Goal: Check status: Check status

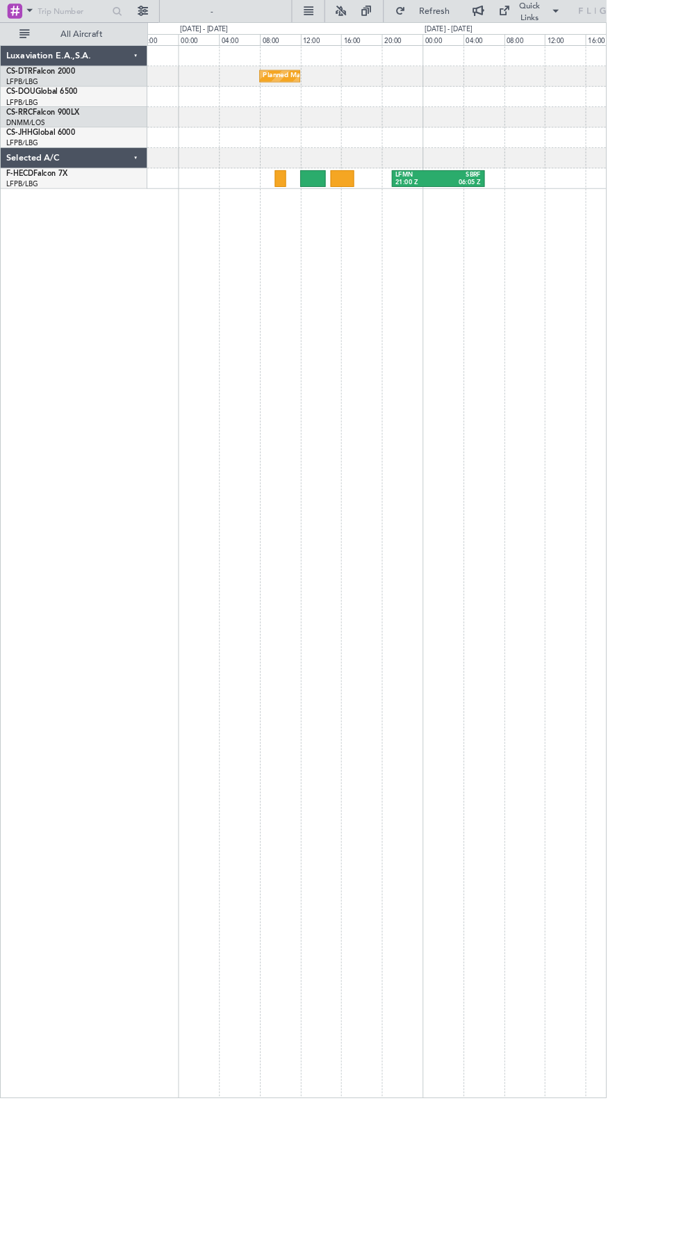
click at [493, 195] on div "SBRF" at bounding box center [516, 197] width 48 height 10
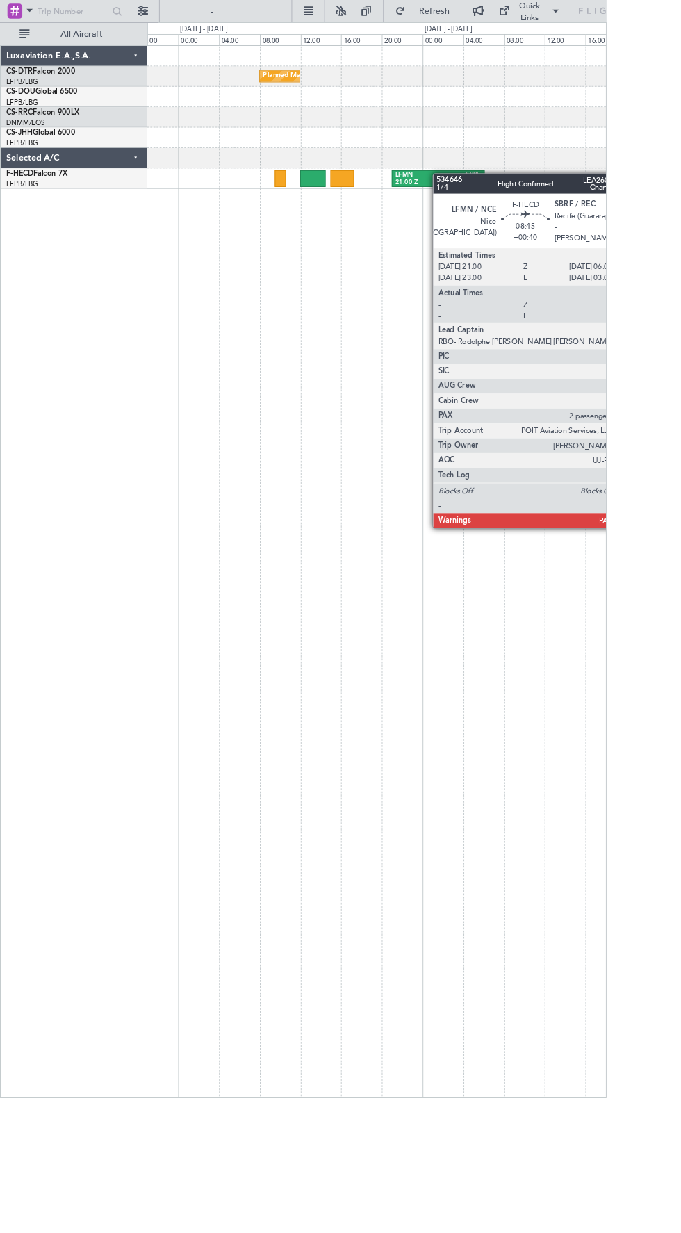
click at [316, 712] on div "Planned Maint Sofia LFPB 10:00 Z FCBB 17:30 Z LFMN 21:00 Z SBRF 06:05 Z SBRF 23…" at bounding box center [423, 642] width 516 height 1182
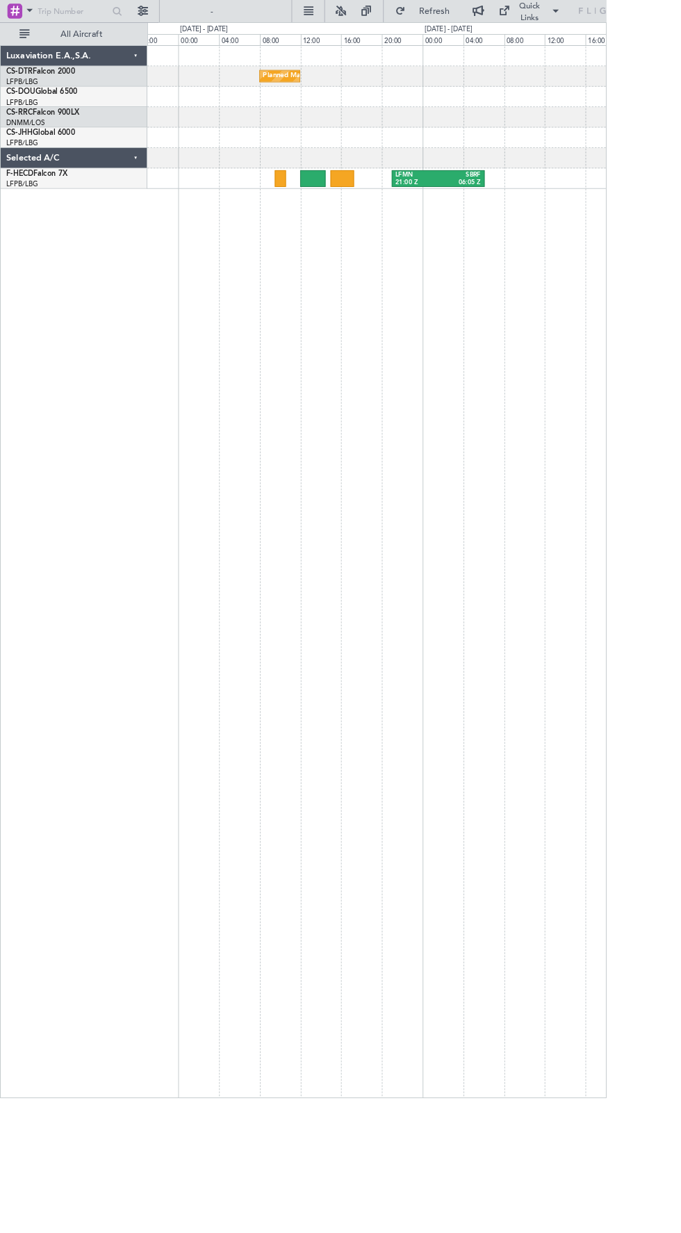
click at [373, 206] on div at bounding box center [384, 200] width 26 height 19
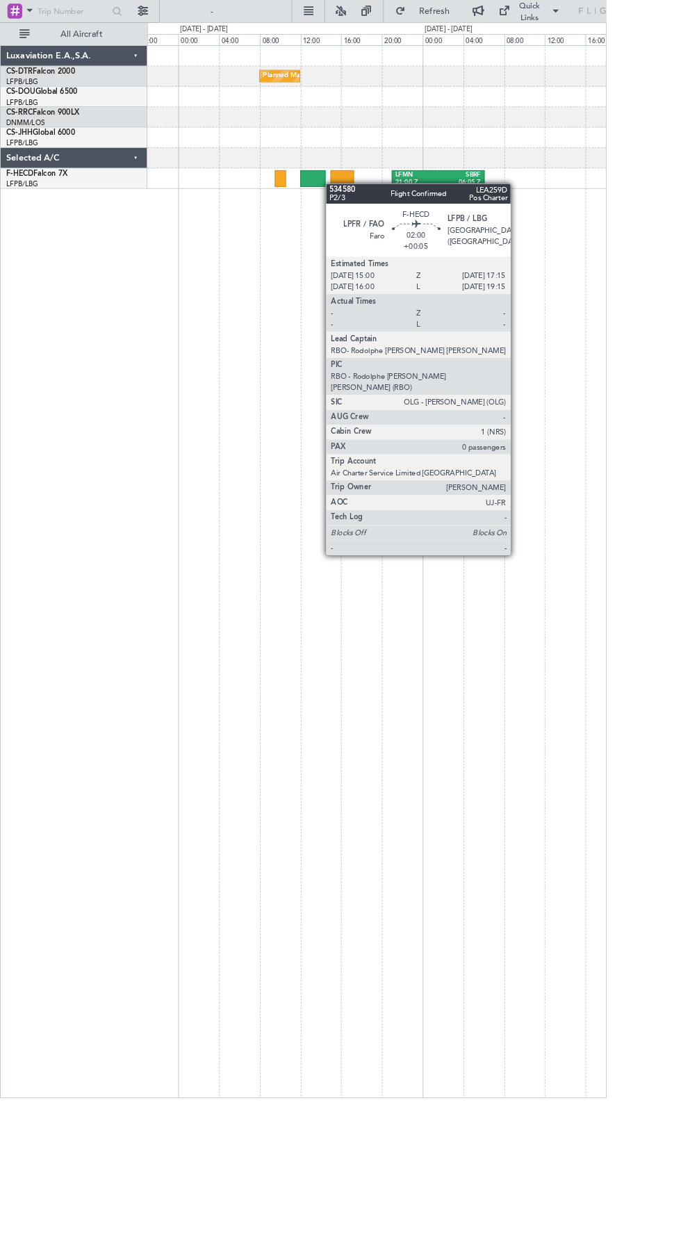
click at [310, 561] on div "Planned Maint Sofia LFPB 10:00 Z FCBB 17:30 Z LFMN 21:00 Z SBRF 06:05 Z SBRF 23…" at bounding box center [423, 642] width 516 height 1182
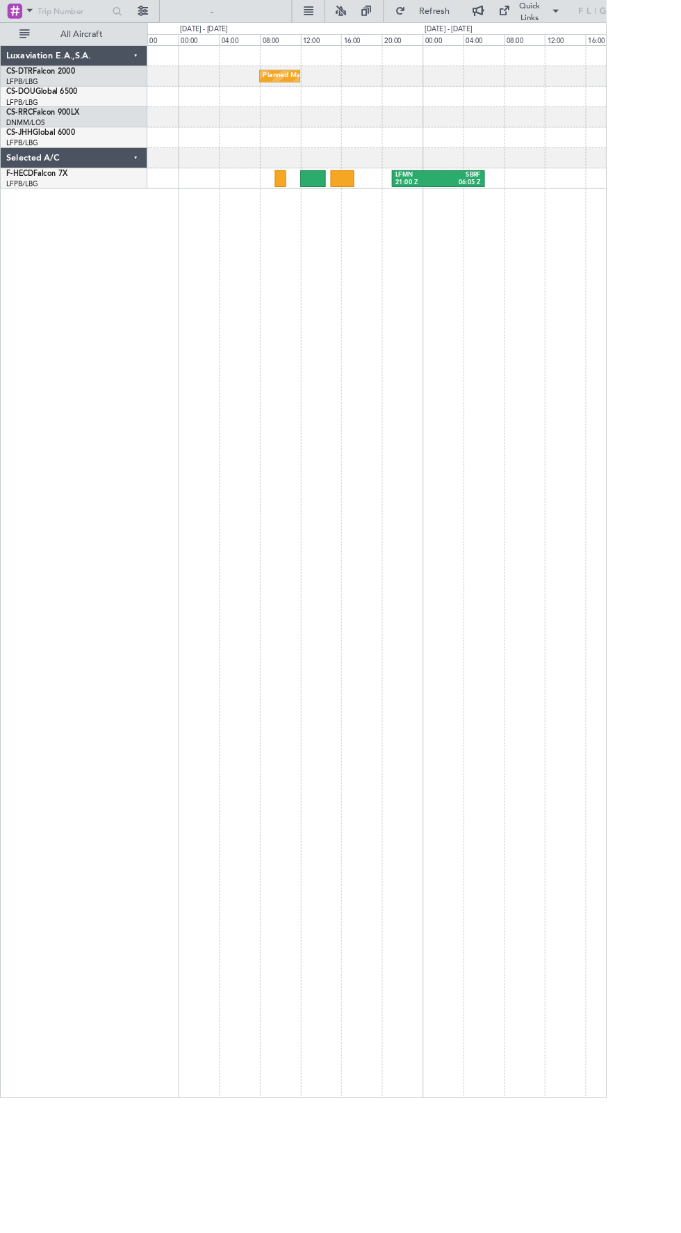
click at [497, 192] on div "SBRF" at bounding box center [516, 197] width 48 height 10
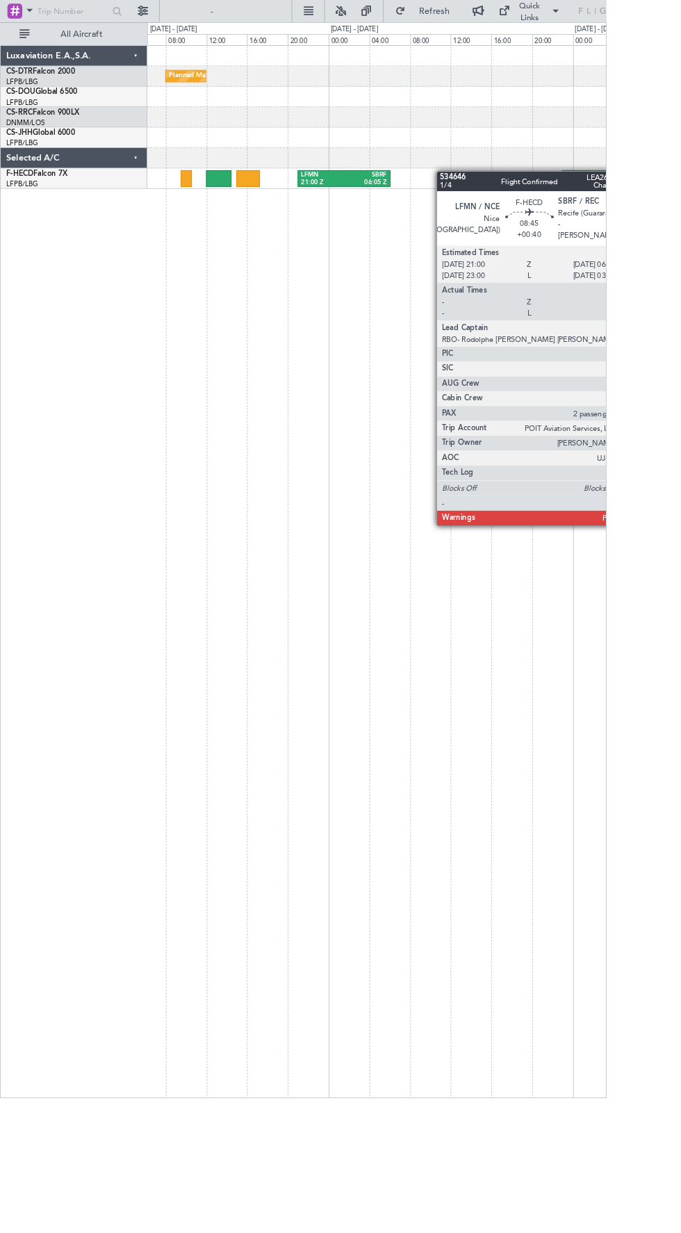
click at [245, 196] on div at bounding box center [245, 200] width 29 height 19
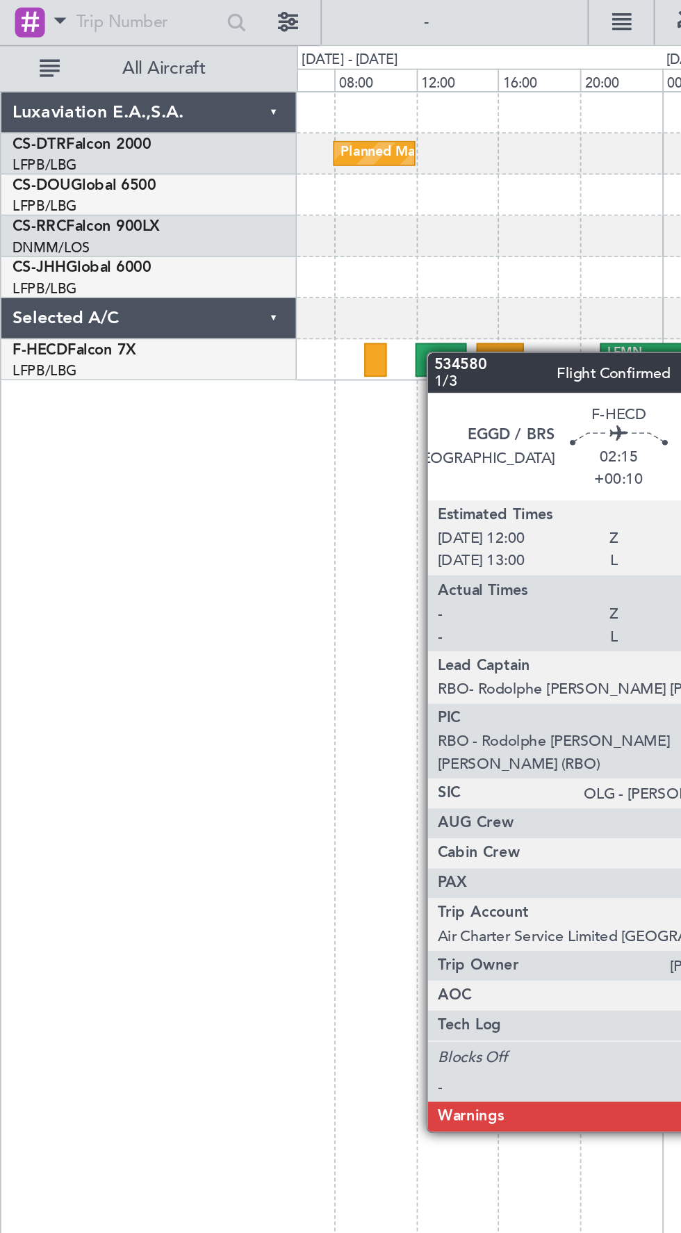
click at [211, 597] on div "Planned Maint Sofia Planned Maint [GEOGRAPHIC_DATA] ([GEOGRAPHIC_DATA]) LFMN 21…" at bounding box center [423, 642] width 516 height 1182
